Goal: Task Accomplishment & Management: Manage account settings

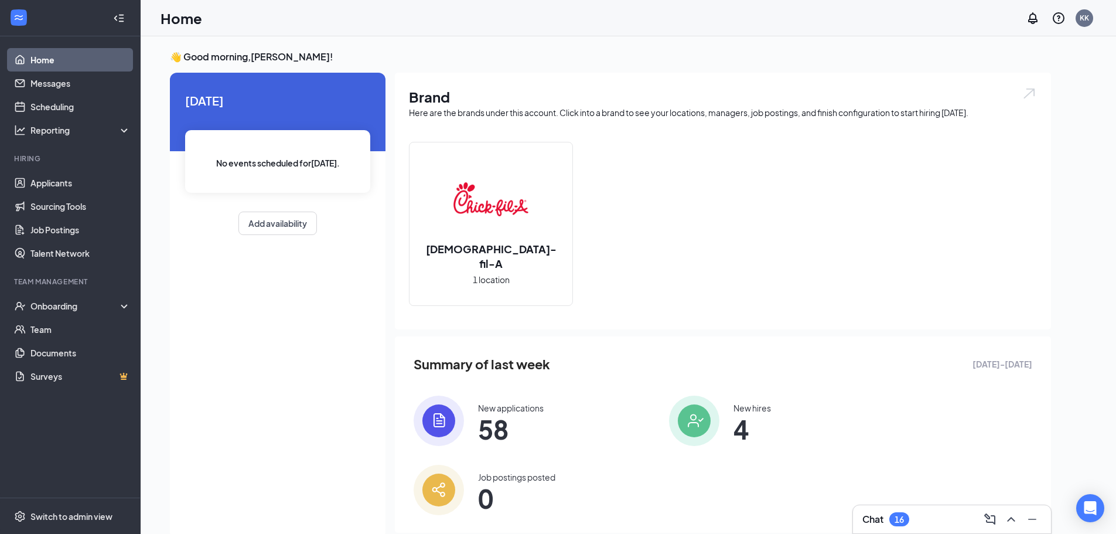
click at [1009, 514] on icon "ChevronUp" at bounding box center [1011, 519] width 14 height 14
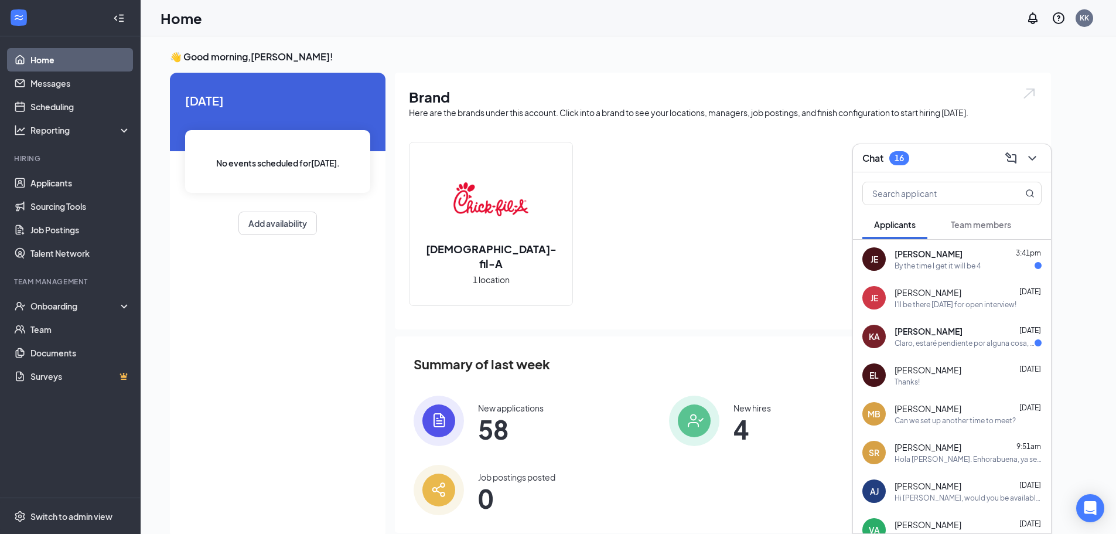
click at [943, 335] on span "[PERSON_NAME]" at bounding box center [929, 331] width 68 height 12
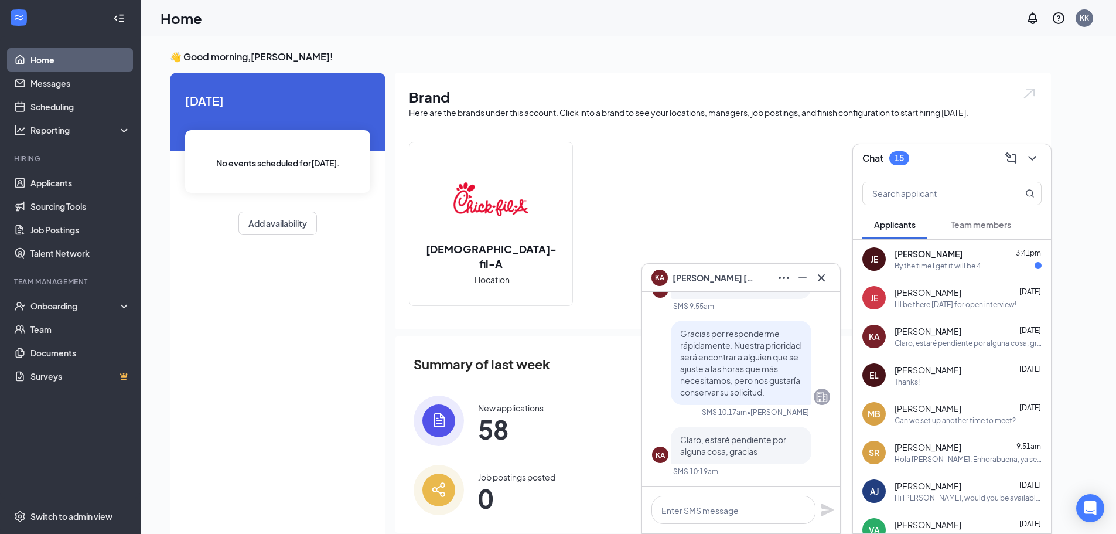
scroll to position [25, 0]
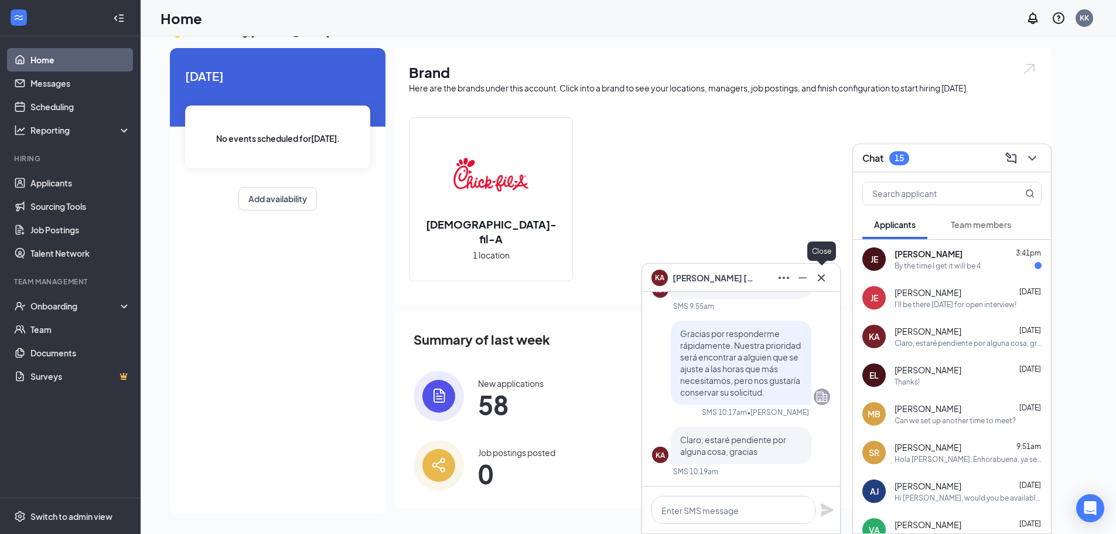
click at [821, 273] on icon "Cross" at bounding box center [821, 278] width 14 height 14
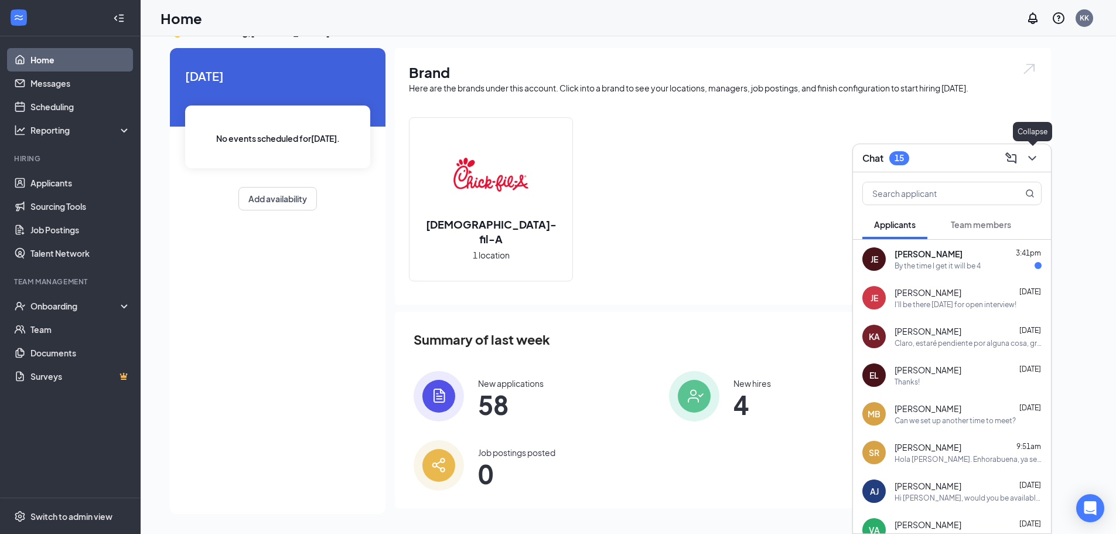
click at [1033, 156] on icon "ChevronDown" at bounding box center [1032, 158] width 14 height 14
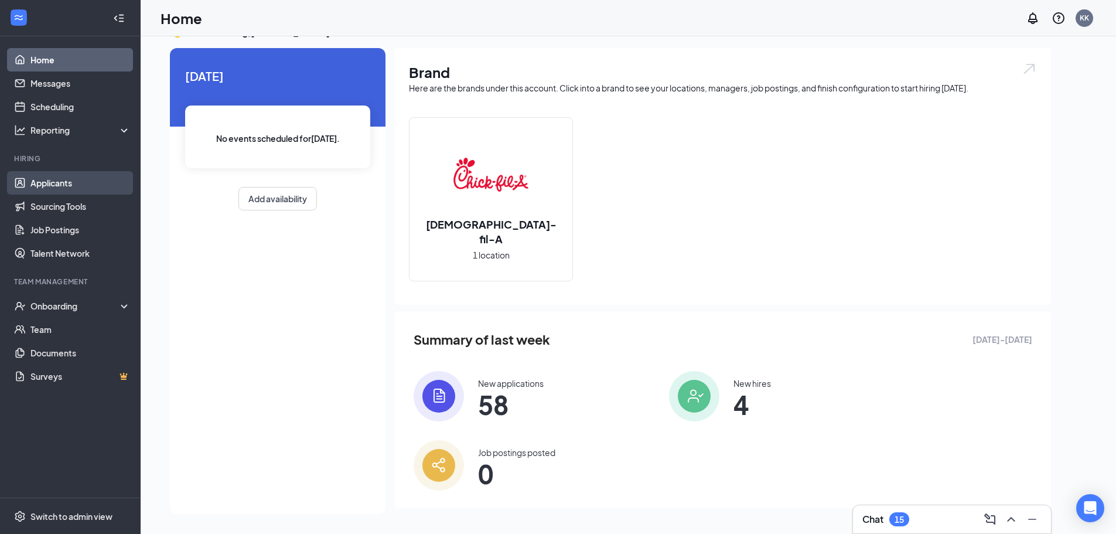
click at [40, 178] on link "Applicants" at bounding box center [80, 182] width 100 height 23
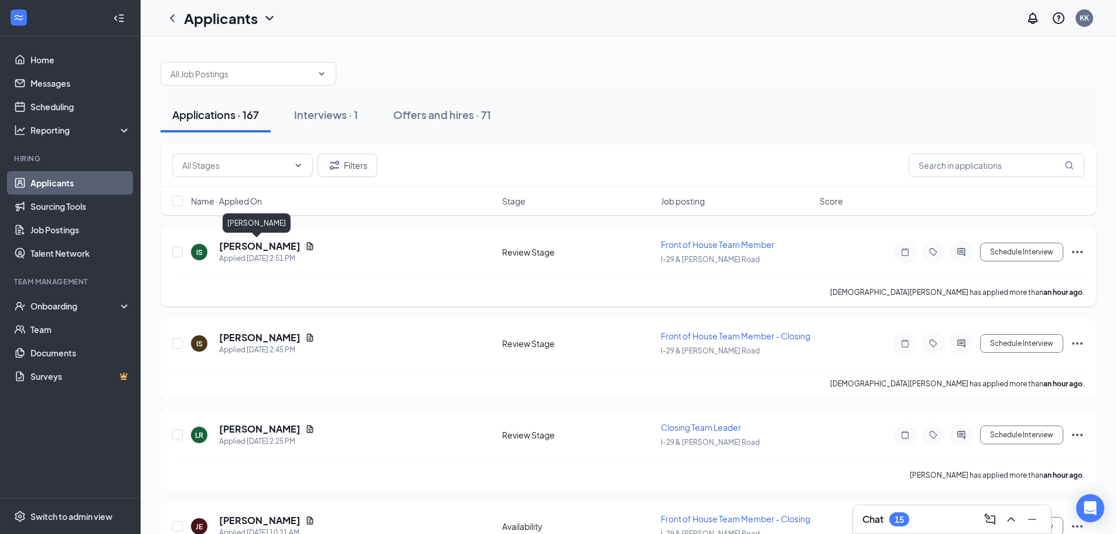
click at [247, 242] on h5 "[PERSON_NAME]" at bounding box center [259, 246] width 81 height 13
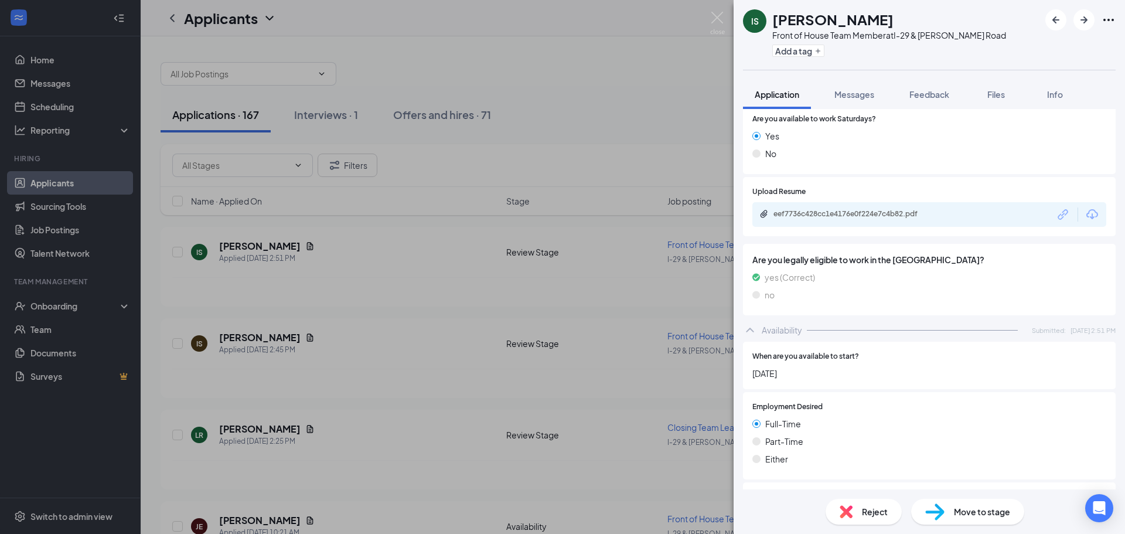
scroll to position [418, 0]
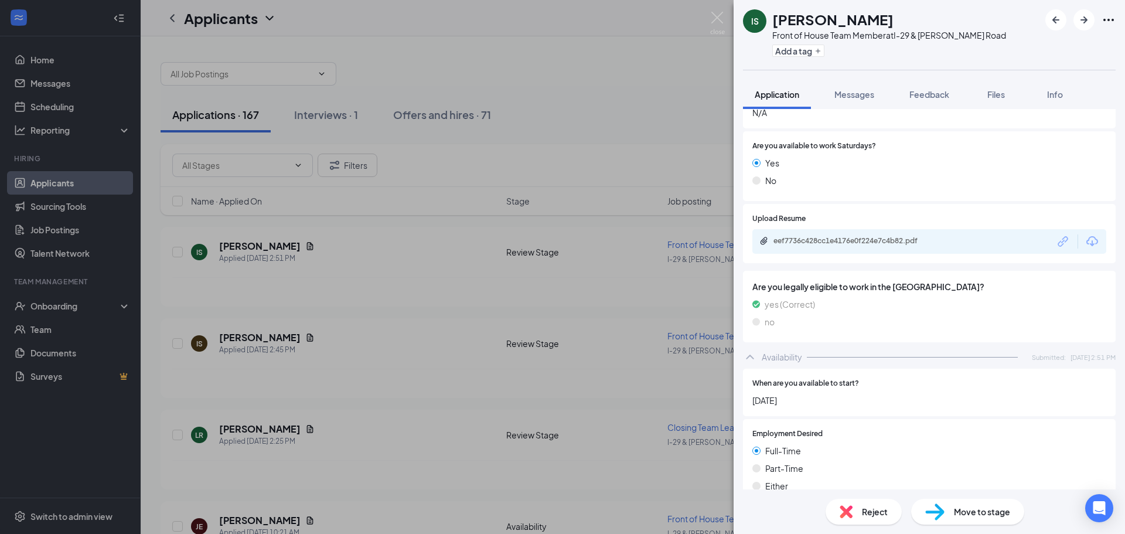
click at [795, 238] on div "eef7736c428cc1e4176e0f224e7c4b82.pdf" at bounding box center [929, 241] width 354 height 25
click at [803, 236] on div "eef7736c428cc1e4176e0f224e7c4b82.pdf" at bounding box center [855, 240] width 164 height 9
click at [716, 16] on img at bounding box center [717, 23] width 15 height 23
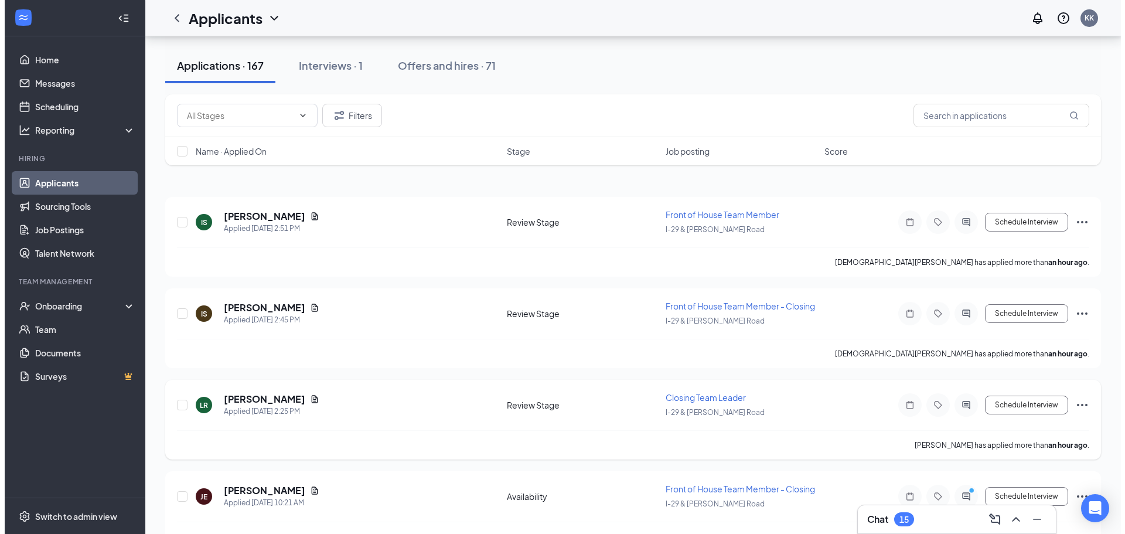
scroll to position [59, 0]
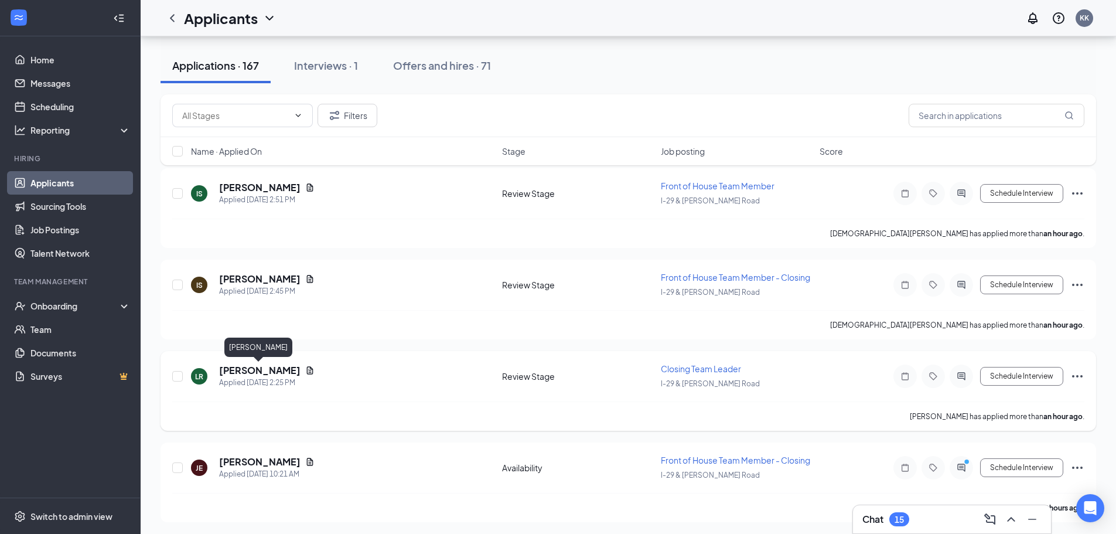
click at [251, 373] on h5 "[PERSON_NAME]" at bounding box center [259, 370] width 81 height 13
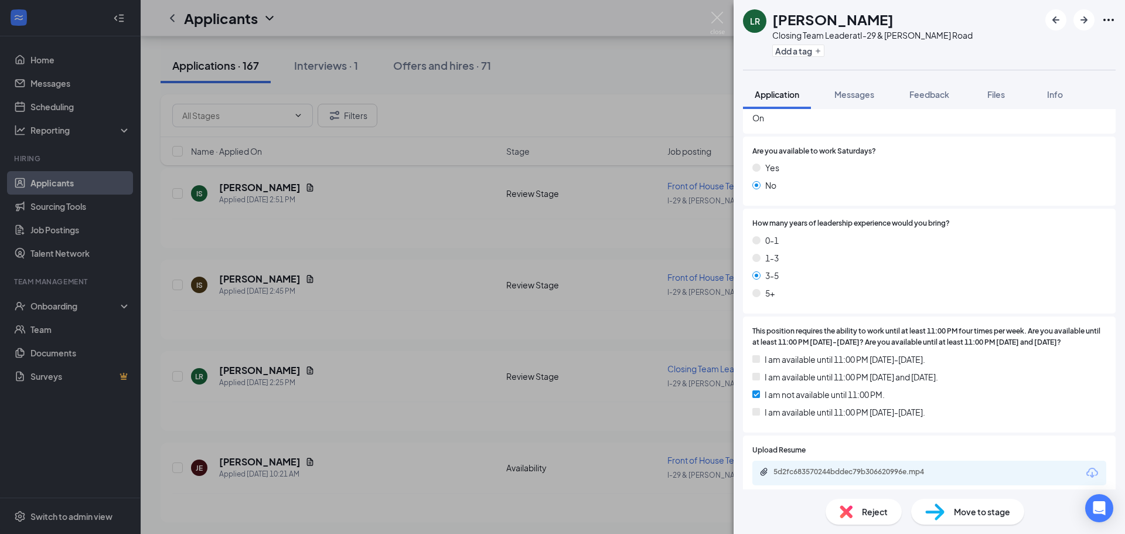
scroll to position [469, 0]
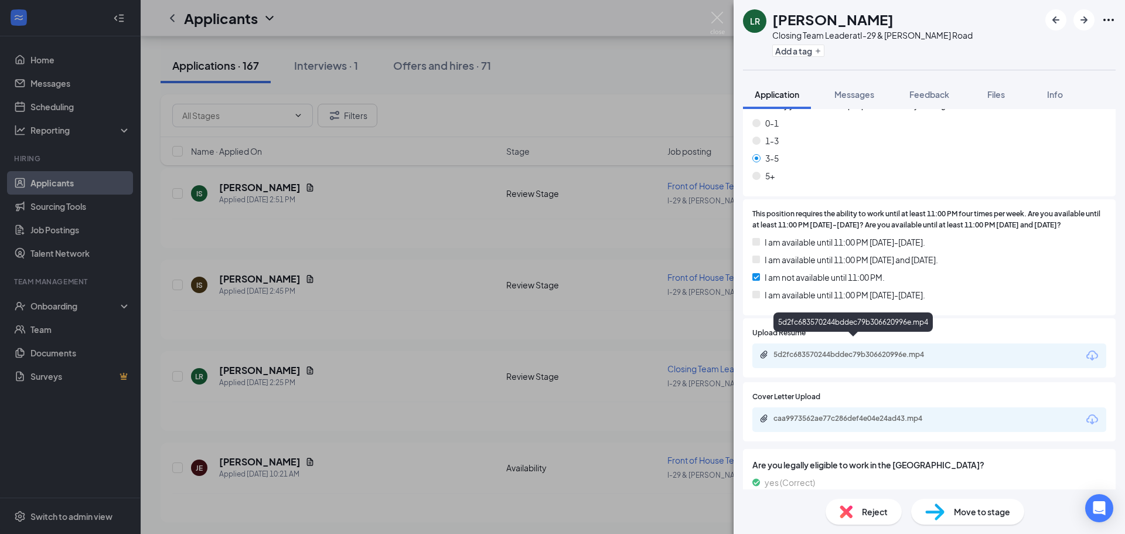
click at [787, 350] on div "5d2fc683570244bddec79b306620996e.mp4" at bounding box center [855, 354] width 164 height 9
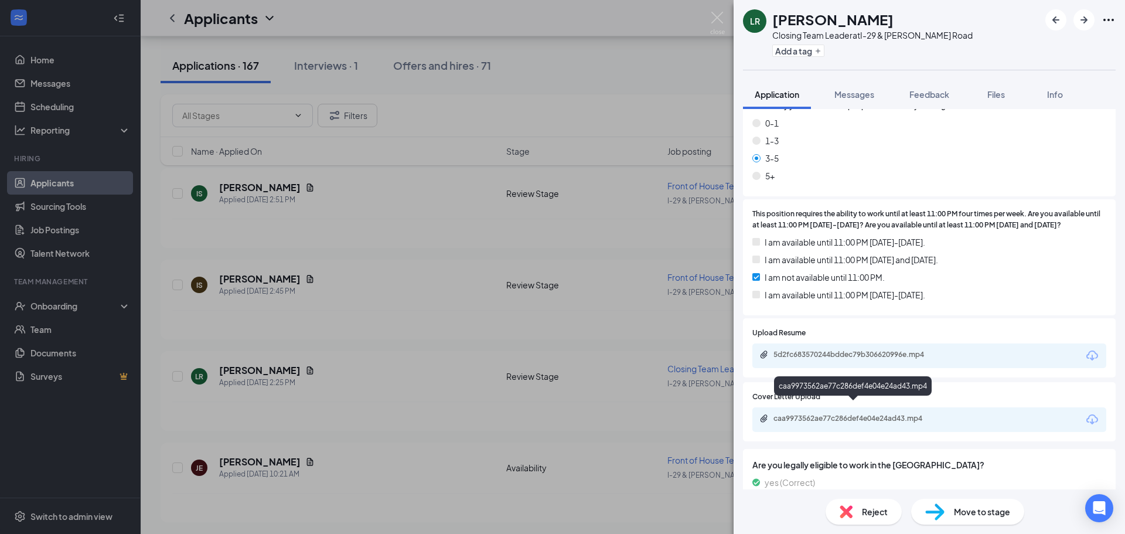
click at [832, 414] on div "caa9973562ae77c286def4e04e24ad43.mp4" at bounding box center [855, 418] width 164 height 9
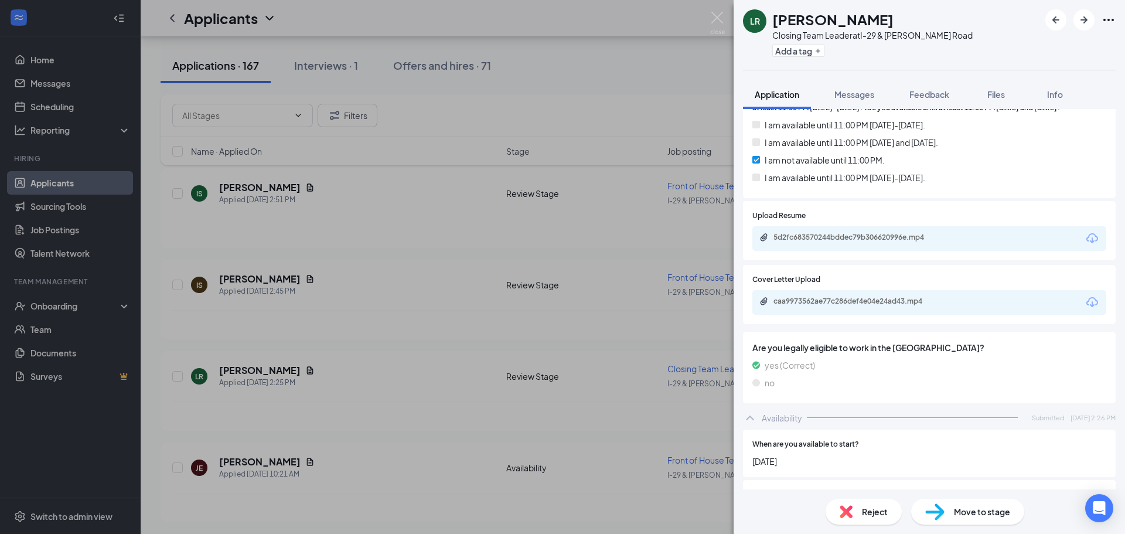
scroll to position [527, 0]
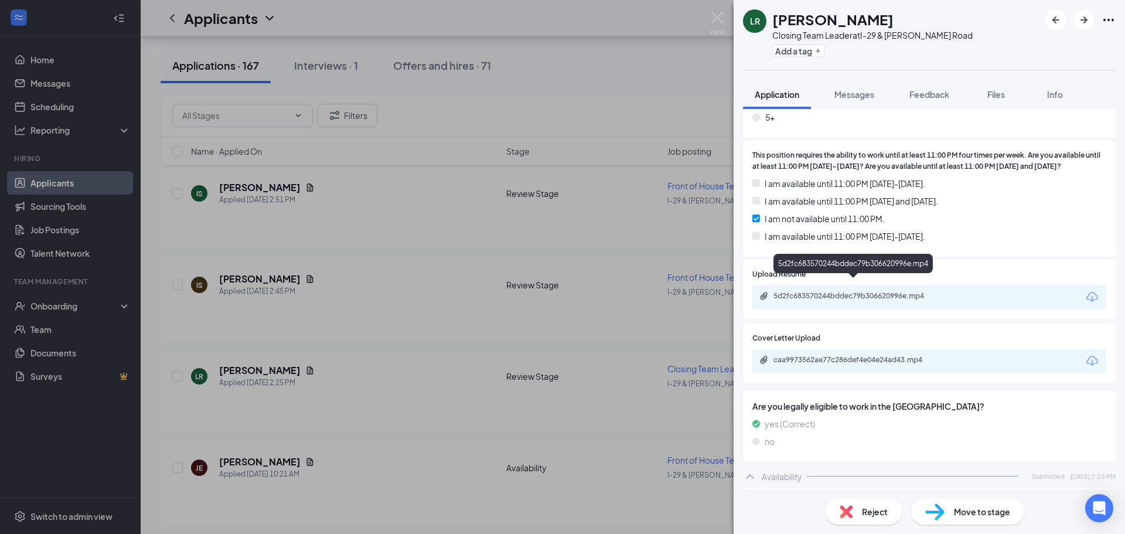
click at [854, 291] on div "5d2fc683570244bddec79b306620996e.mp4" at bounding box center [855, 295] width 164 height 9
click at [898, 355] on div "caa9973562ae77c286def4e04e24ad43.mp4" at bounding box center [855, 359] width 164 height 9
click at [882, 508] on span "Reject" at bounding box center [875, 511] width 26 height 13
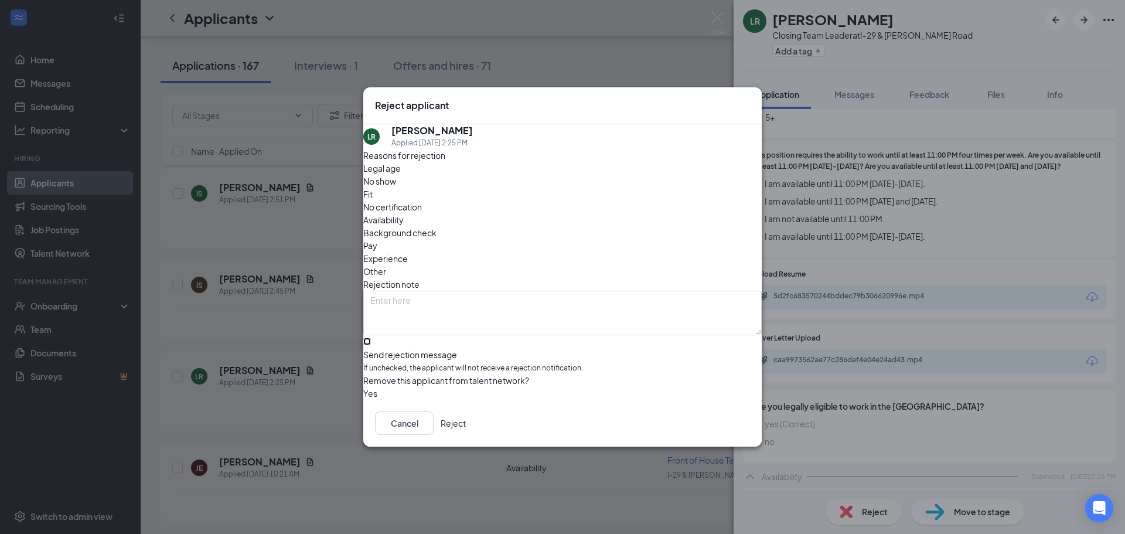
click at [371, 337] on input "Send rejection message If unchecked, the applicant will not receive a rejection…" at bounding box center [367, 341] width 8 height 8
checkbox input "true"
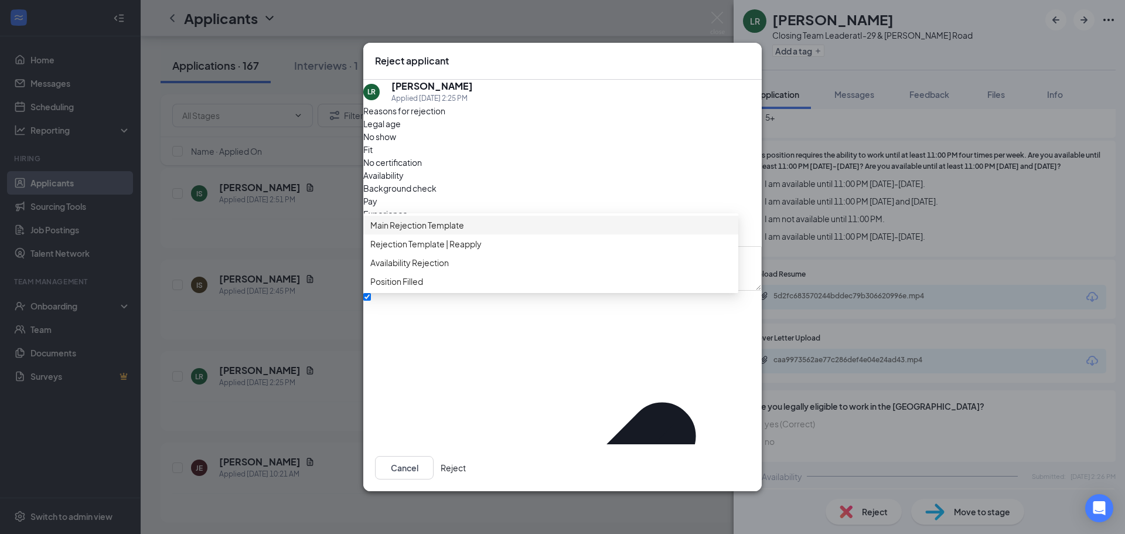
click at [452, 231] on span "Main Rejection Template" at bounding box center [417, 225] width 94 height 13
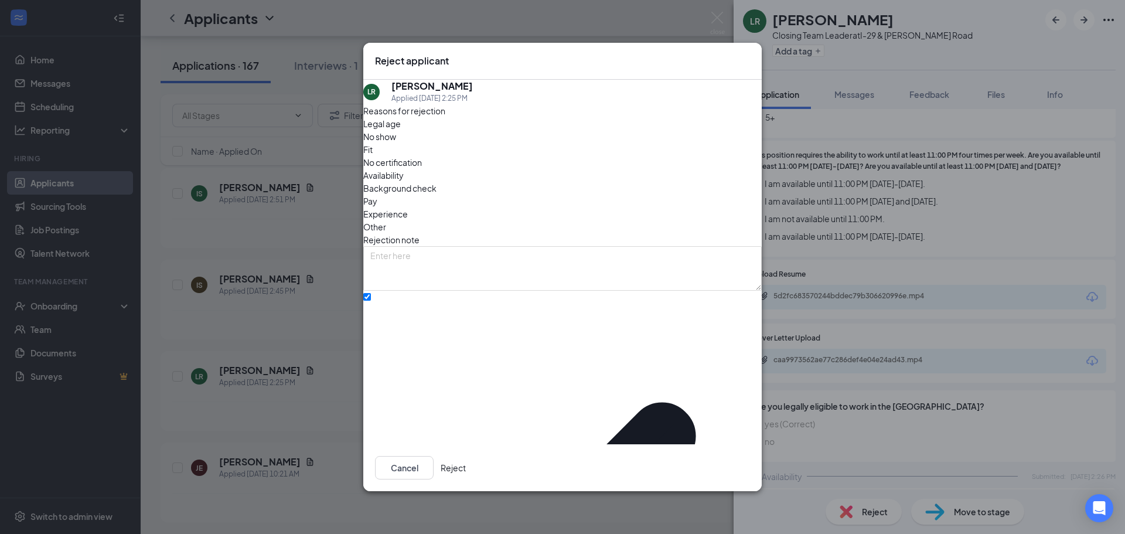
click at [466, 463] on button "Reject" at bounding box center [453, 467] width 25 height 23
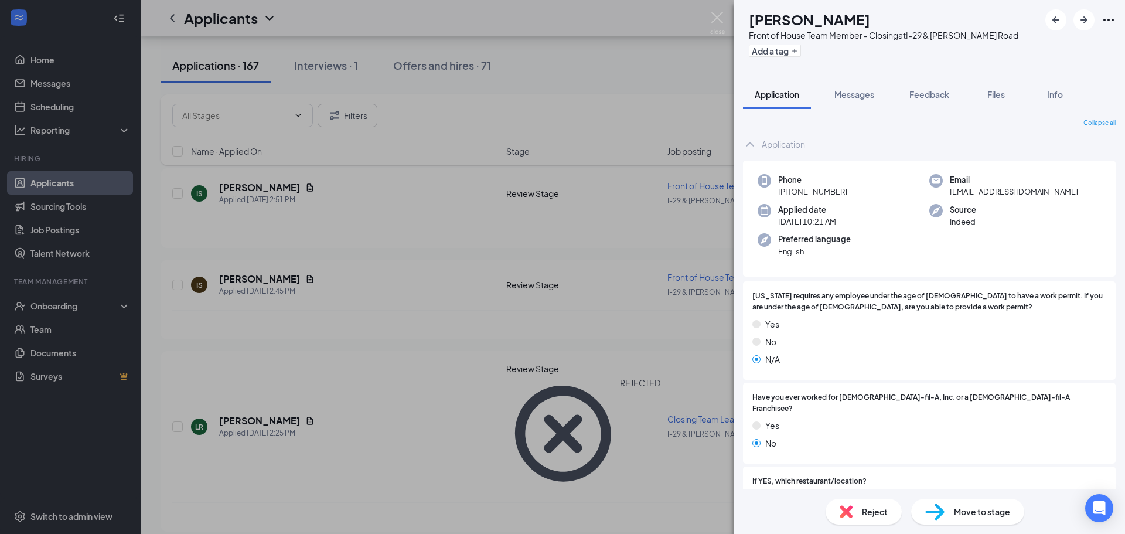
click at [708, 18] on div "[PERSON_NAME] Front of House Team Member - Closing at I-29 & [PERSON_NAME] Road…" at bounding box center [562, 267] width 1125 height 534
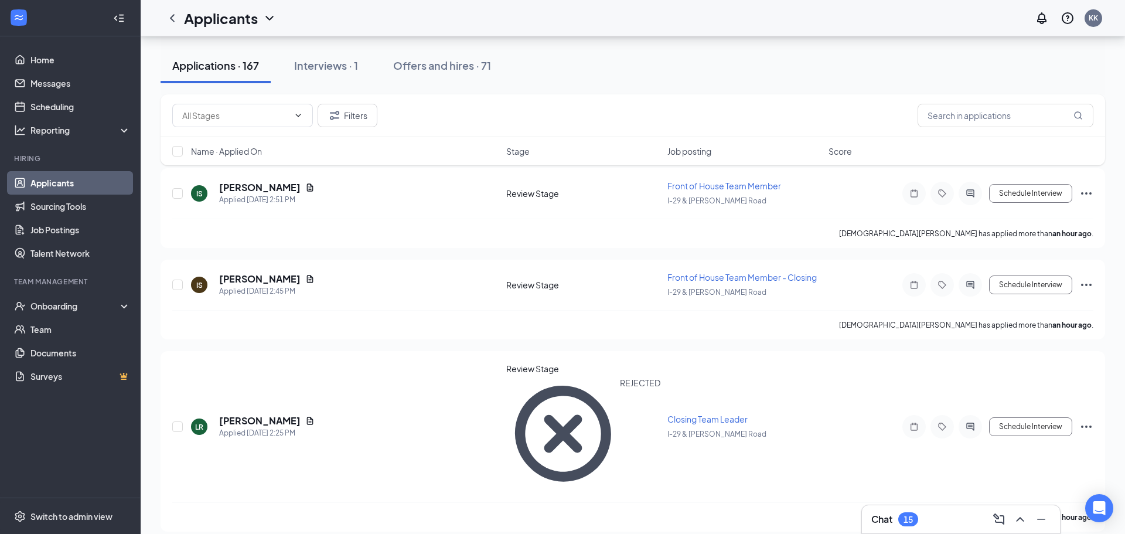
click at [720, 19] on div "Applicants KK" at bounding box center [633, 18] width 984 height 36
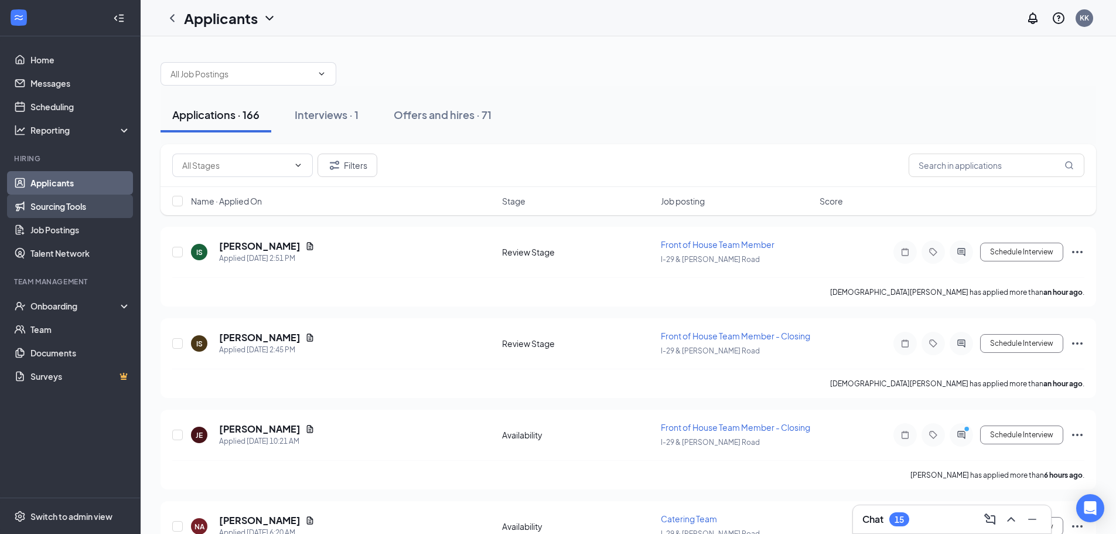
click at [73, 206] on link "Sourcing Tools" at bounding box center [80, 206] width 100 height 23
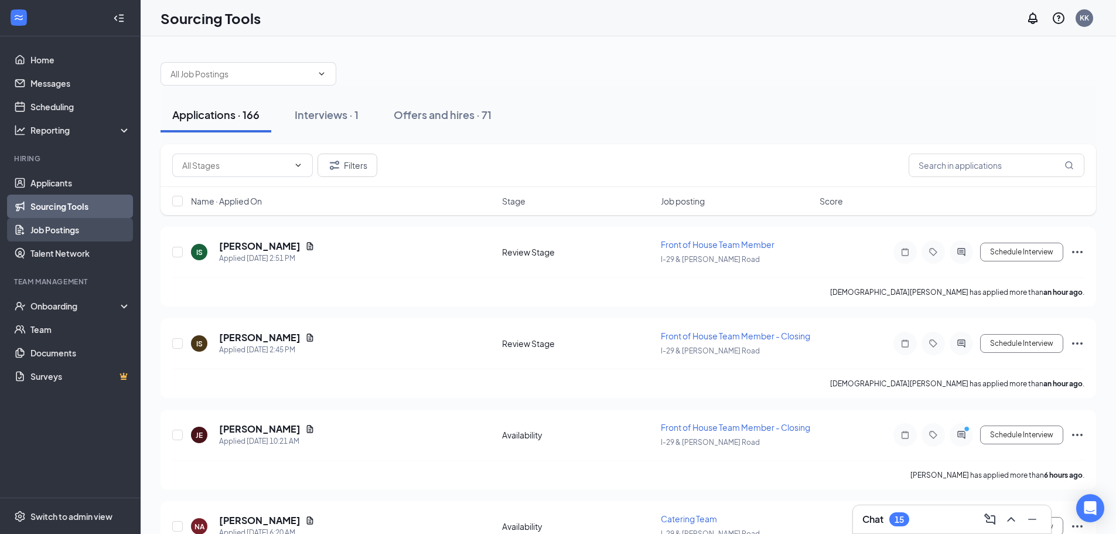
click at [56, 227] on link "Job Postings" at bounding box center [80, 229] width 100 height 23
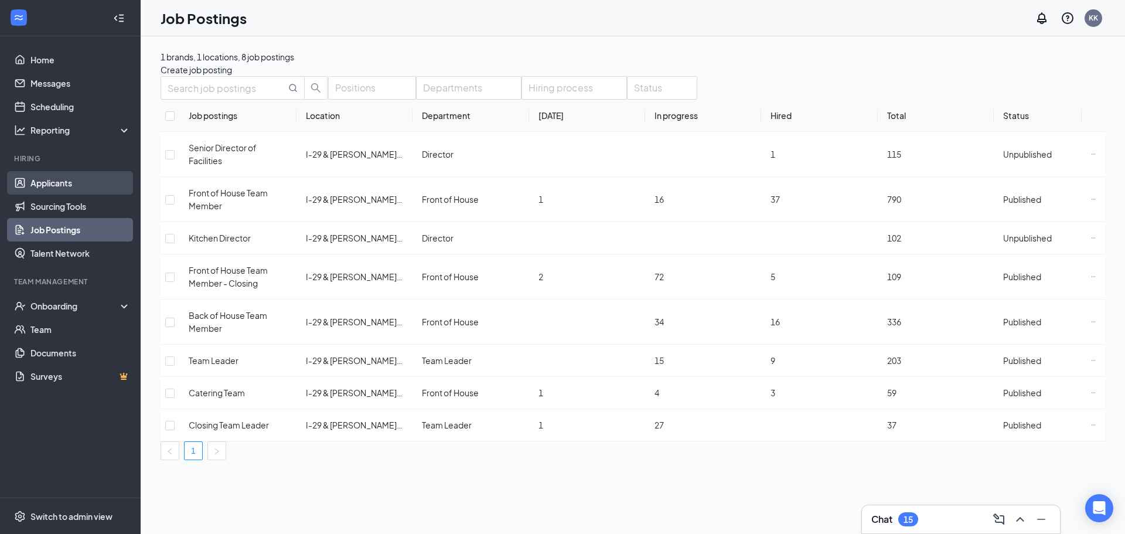
click at [30, 180] on link "Applicants" at bounding box center [80, 182] width 100 height 23
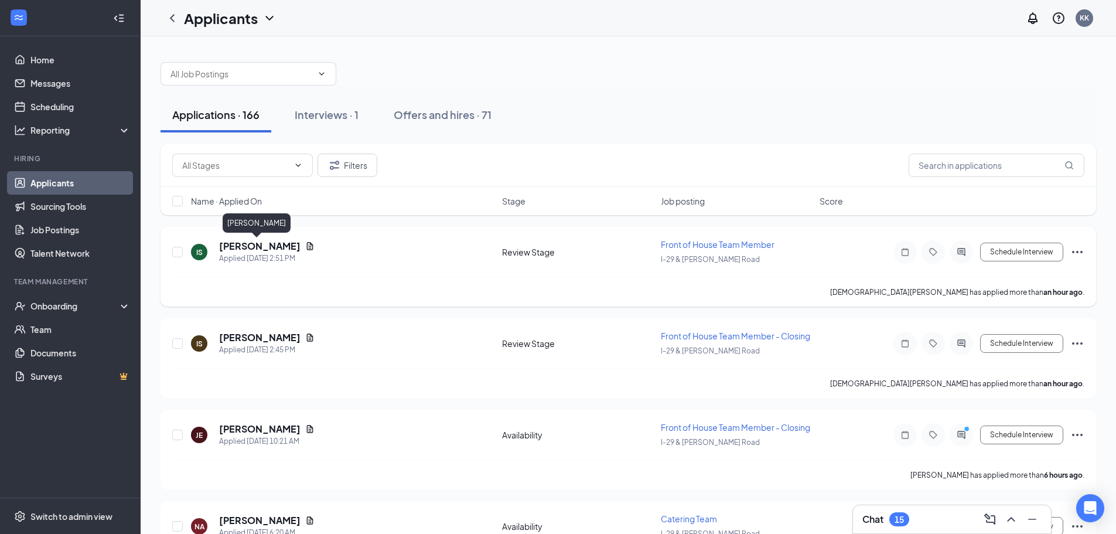
click at [262, 248] on h5 "[PERSON_NAME]" at bounding box center [259, 246] width 81 height 13
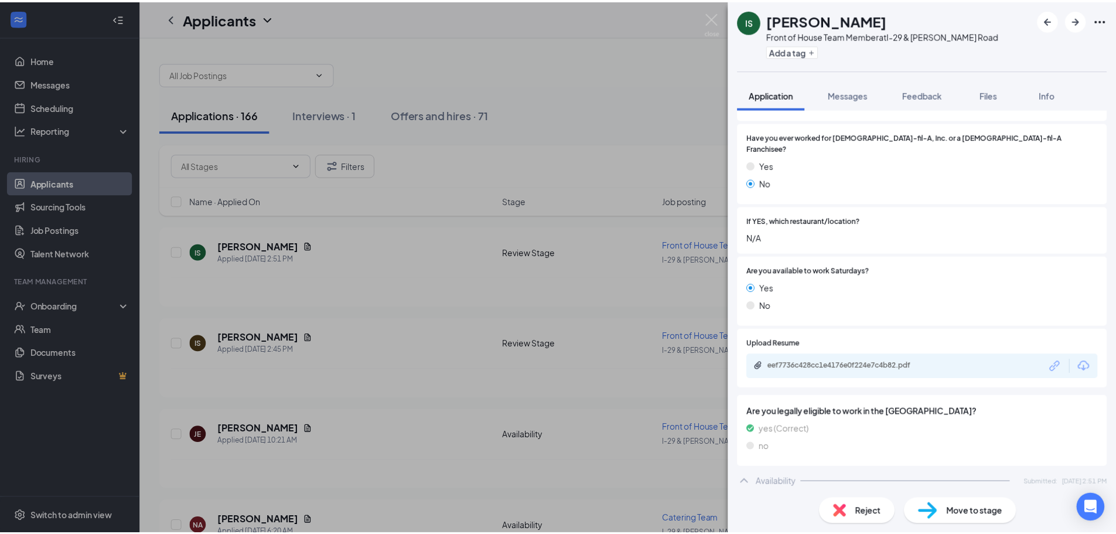
scroll to position [352, 0]
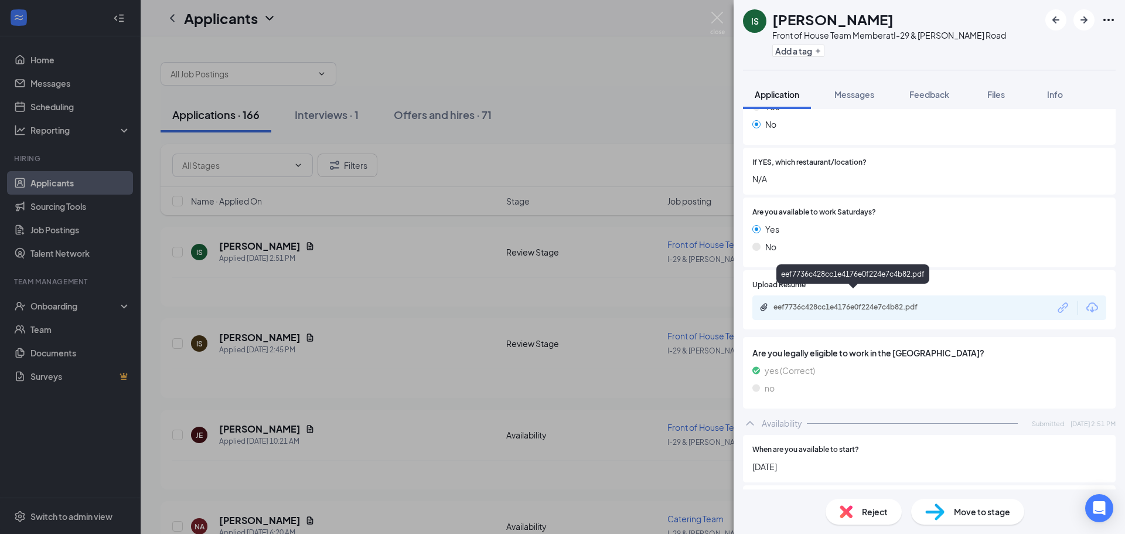
click at [831, 302] on div "eef7736c428cc1e4176e0f224e7c4b82.pdf" at bounding box center [855, 306] width 164 height 9
click at [715, 14] on img at bounding box center [717, 23] width 15 height 23
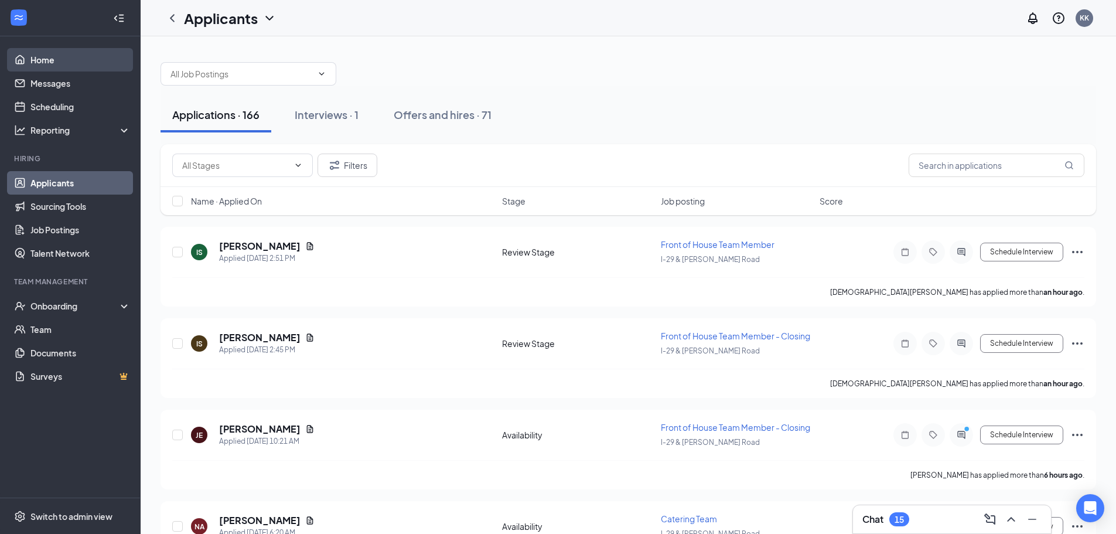
click at [30, 52] on link "Home" at bounding box center [80, 59] width 100 height 23
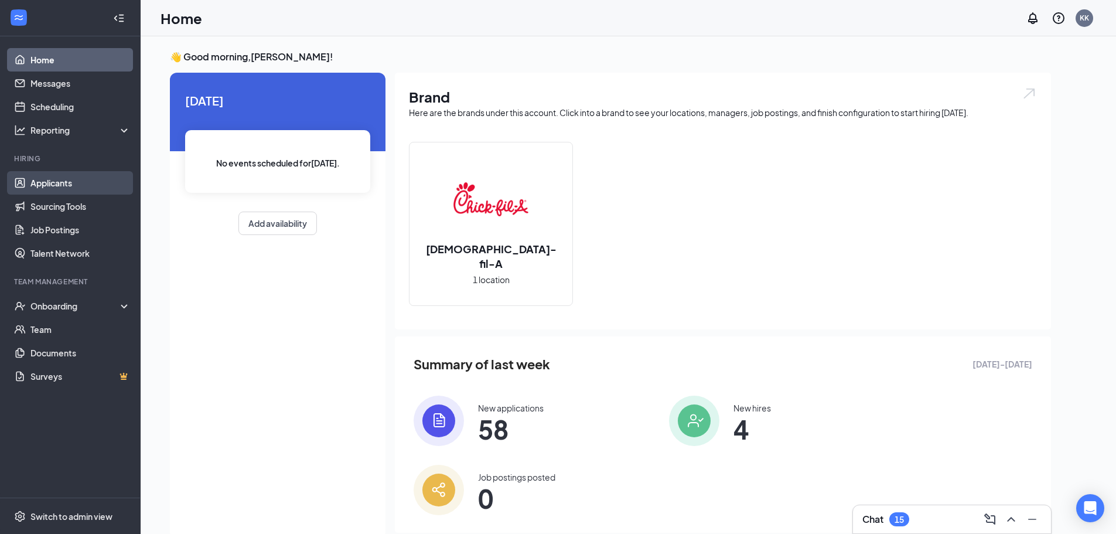
click at [67, 180] on link "Applicants" at bounding box center [80, 182] width 100 height 23
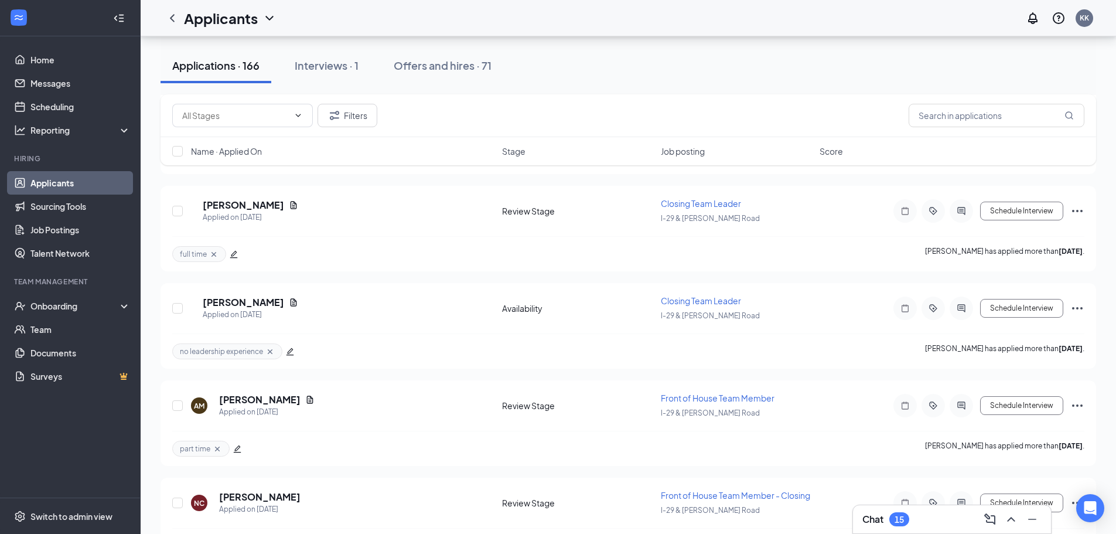
scroll to position [1347, 0]
